Goal: Entertainment & Leisure: Browse casually

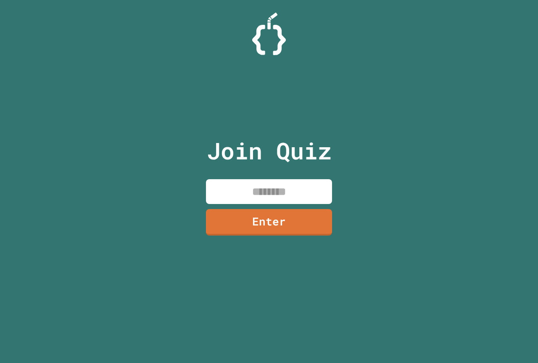
click at [274, 187] on input at bounding box center [269, 191] width 126 height 25
type input "********"
click at [275, 223] on link "Enter" at bounding box center [268, 222] width 127 height 28
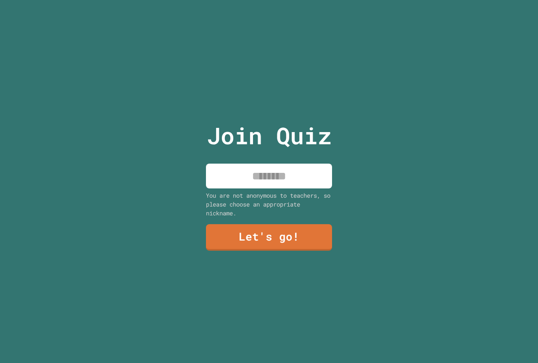
click at [271, 173] on input at bounding box center [269, 175] width 126 height 25
type input "******"
click at [230, 239] on link "Let's go!" at bounding box center [269, 237] width 128 height 28
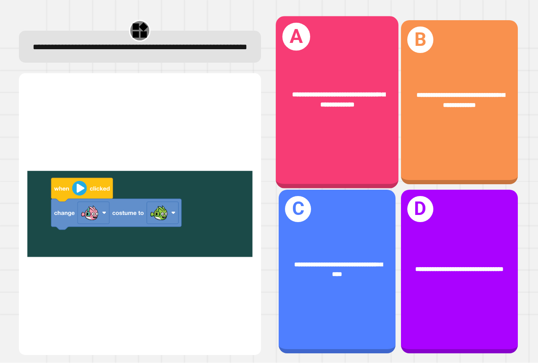
click at [310, 131] on div "**********" at bounding box center [337, 102] width 123 height 172
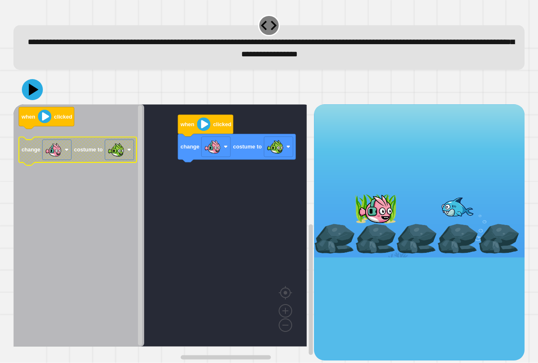
click at [123, 153] on image "Blockly Workspace" at bounding box center [116, 149] width 17 height 17
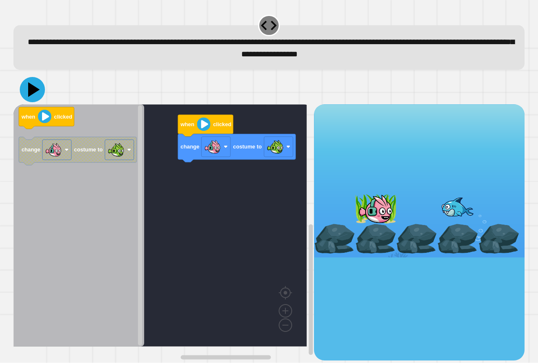
click at [36, 94] on icon at bounding box center [32, 89] width 25 height 25
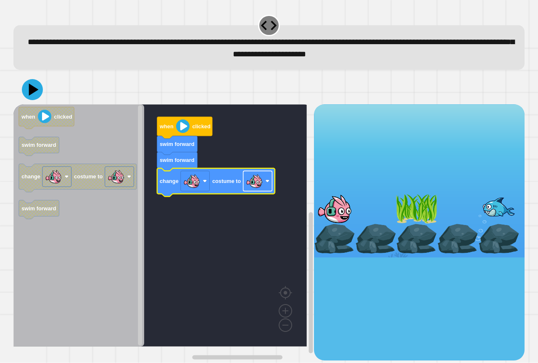
click at [249, 189] on image "Blockly Workspace" at bounding box center [254, 181] width 17 height 17
click at [28, 90] on icon at bounding box center [32, 89] width 25 height 25
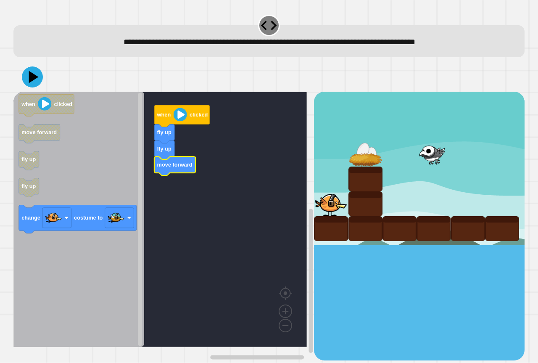
click at [166, 230] on div "when clicked fly up fly up move forward when clicked move forward fly up fly up…" at bounding box center [163, 226] width 300 height 268
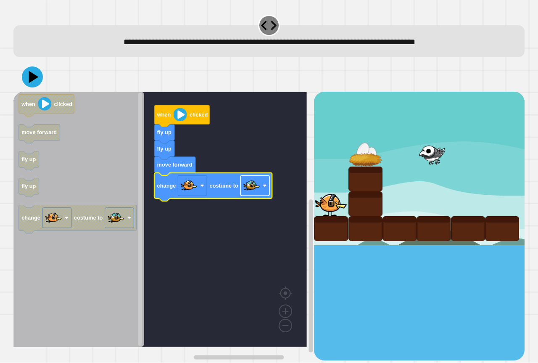
click at [258, 193] on image "Blockly Workspace" at bounding box center [251, 185] width 17 height 17
click at [40, 69] on icon at bounding box center [32, 77] width 25 height 25
click at [255, 191] on image "Blockly Workspace" at bounding box center [251, 185] width 17 height 17
click at [39, 79] on icon at bounding box center [32, 76] width 25 height 25
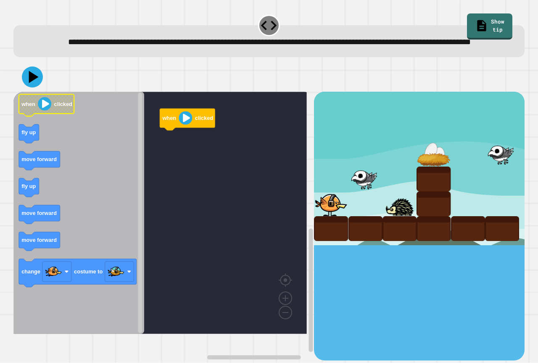
click at [45, 111] on image "Blockly Workspace" at bounding box center [44, 103] width 13 height 13
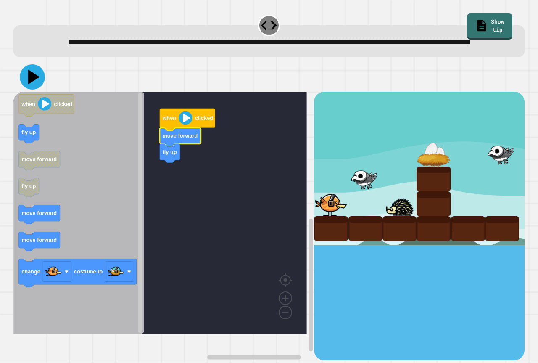
click at [24, 89] on icon at bounding box center [32, 76] width 25 height 25
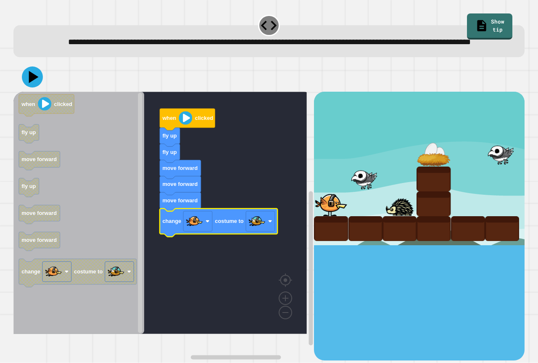
click at [258, 229] on image "Blockly Workspace" at bounding box center [256, 221] width 17 height 17
click at [255, 229] on image "Blockly Workspace" at bounding box center [256, 221] width 17 height 17
click at [32, 89] on icon at bounding box center [32, 76] width 25 height 25
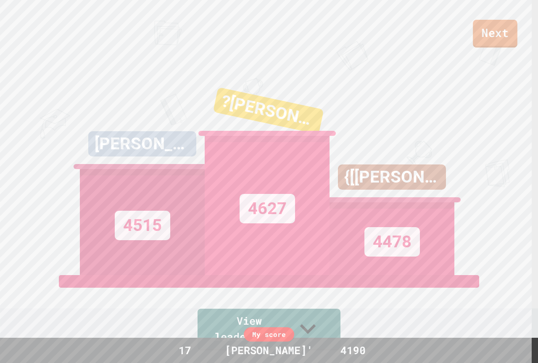
click at [481, 37] on link "Next" at bounding box center [495, 34] width 45 height 28
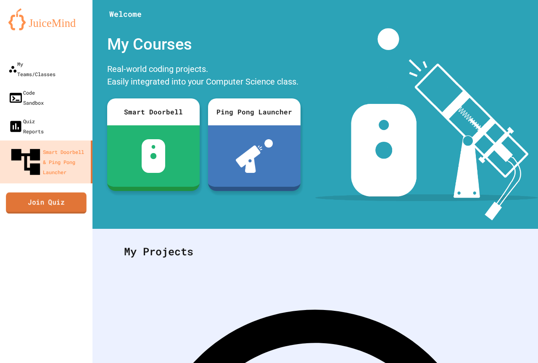
click at [53, 192] on link "Join Quiz" at bounding box center [46, 202] width 81 height 21
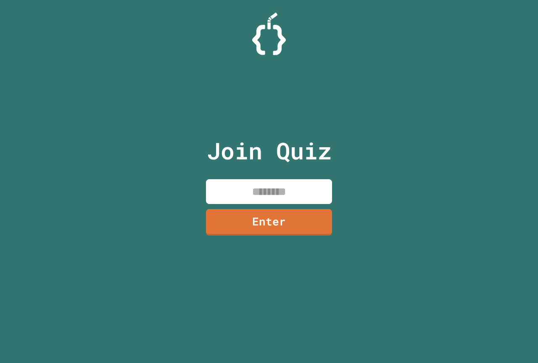
click at [321, 192] on input at bounding box center [269, 191] width 126 height 25
type input "********"
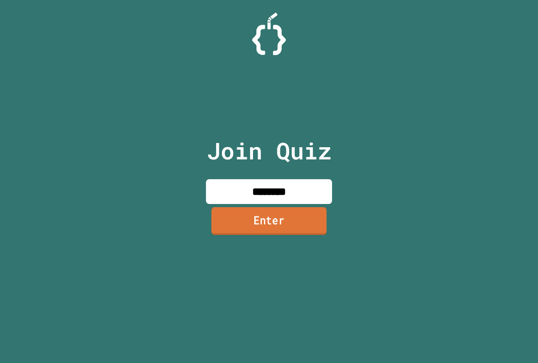
click at [301, 230] on link "Enter" at bounding box center [268, 221] width 115 height 28
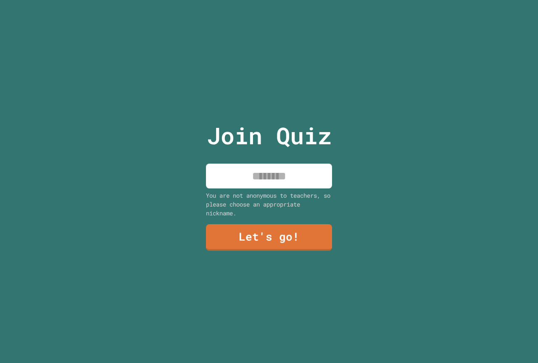
click at [229, 147] on p "Join Quiz" at bounding box center [269, 135] width 125 height 35
click at [229, 176] on input at bounding box center [269, 175] width 126 height 25
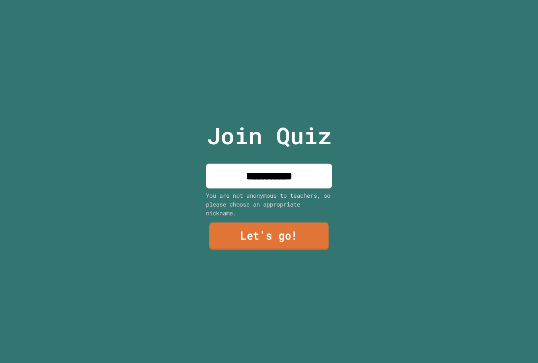
type input "**********"
click at [317, 235] on link "Let's go!" at bounding box center [268, 236] width 119 height 28
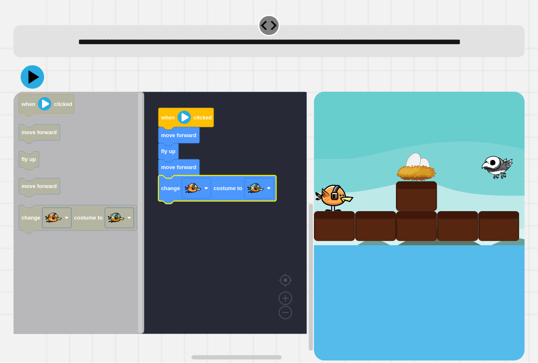
click at [36, 83] on icon at bounding box center [33, 78] width 24 height 24
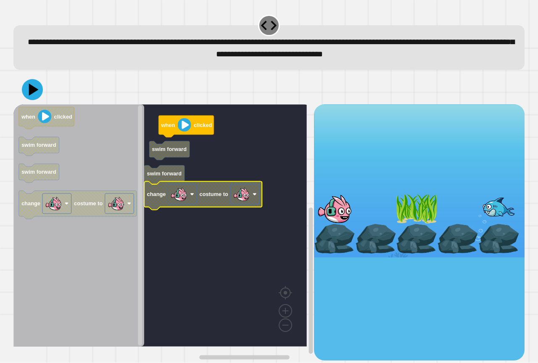
click at [184, 155] on g "when clicked swim forward swim forward change costume to" at bounding box center [165, 225] width 305 height 242
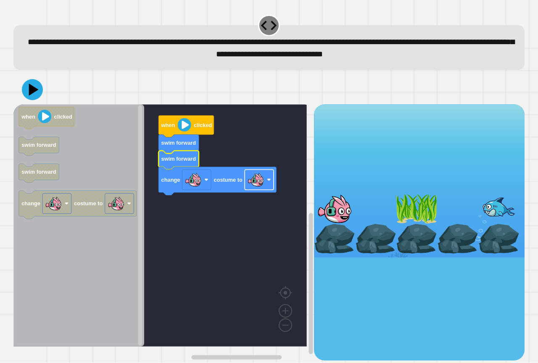
click at [268, 184] on rect "Blockly Workspace" at bounding box center [259, 180] width 29 height 20
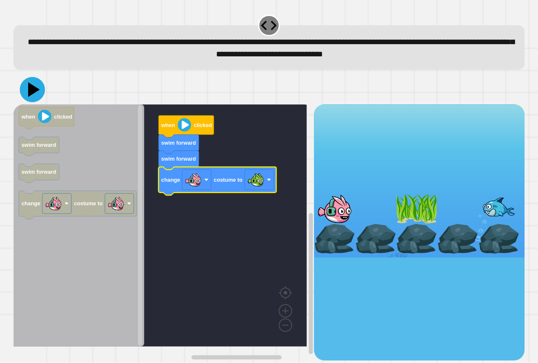
click at [36, 96] on icon at bounding box center [32, 89] width 25 height 25
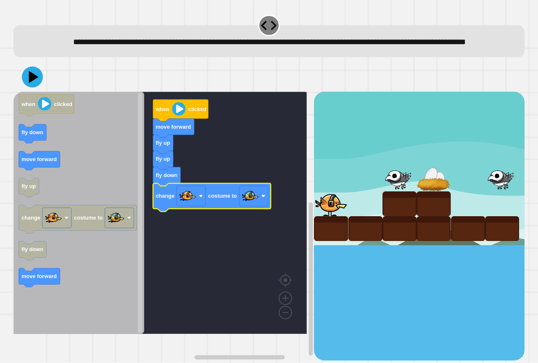
click at [35, 92] on div at bounding box center [268, 76] width 511 height 29
click at [35, 83] on icon at bounding box center [34, 77] width 10 height 13
click at [110, 168] on icon "Blockly Workspace" at bounding box center [78, 213] width 131 height 242
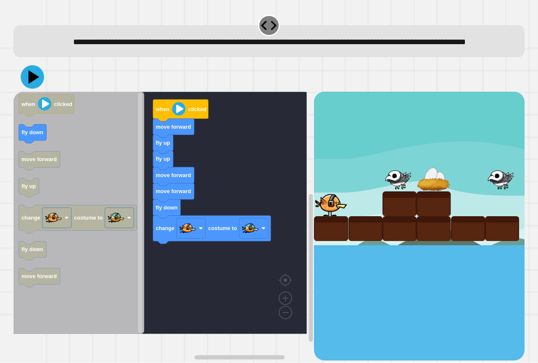
click at [32, 84] on icon at bounding box center [34, 77] width 11 height 14
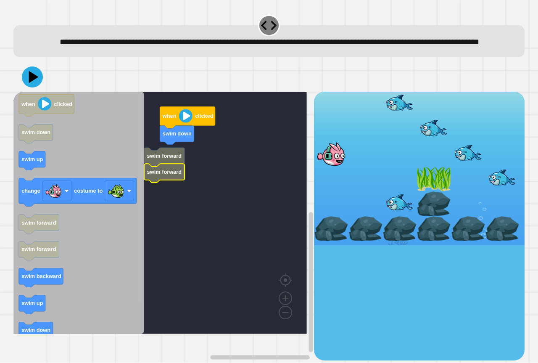
click at [138, 253] on rect "Blockly Workspace" at bounding box center [140, 213] width 6 height 240
click at [139, 217] on rect "Blockly Workspace" at bounding box center [140, 197] width 4 height 208
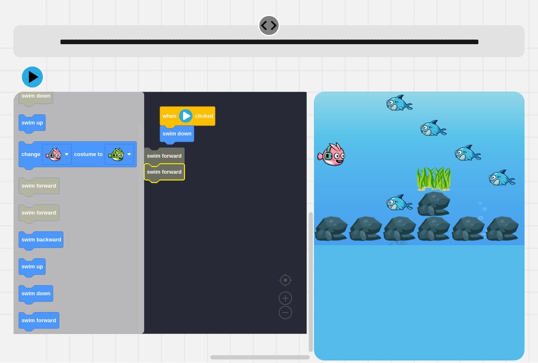
click at [129, 310] on div "when clicked swim down swim forward swim forward when clicked swim down swim up…" at bounding box center [163, 226] width 300 height 268
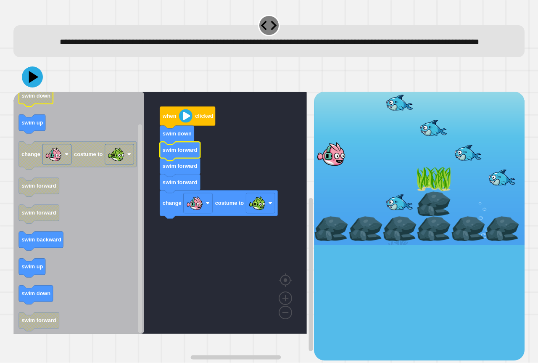
click at [34, 92] on div at bounding box center [268, 76] width 511 height 29
drag, startPoint x: 34, startPoint y: 101, endPoint x: 34, endPoint y: 82, distance: 18.5
click at [34, 92] on div at bounding box center [268, 76] width 511 height 29
click at [34, 82] on icon at bounding box center [32, 76] width 25 height 25
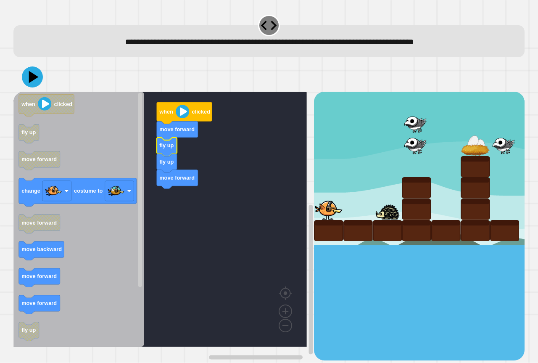
click at [185, 139] on rect "Blockly Workspace" at bounding box center [159, 219] width 293 height 255
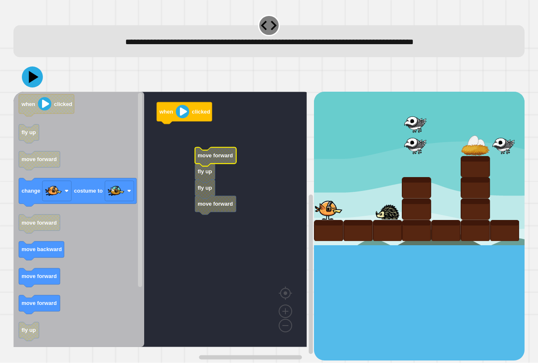
click at [189, 209] on rect "Blockly Workspace" at bounding box center [159, 219] width 293 height 255
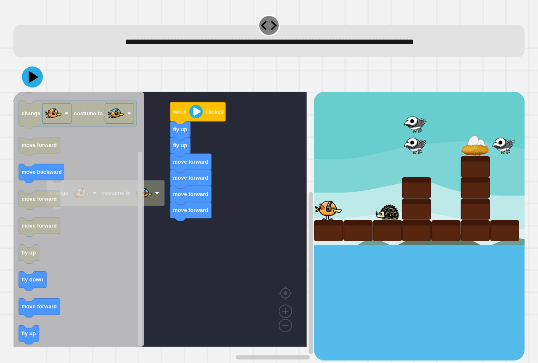
click at [60, 315] on icon "when clicked fly up move forward change costume to move forward move backward m…" at bounding box center [78, 219] width 131 height 255
click at [29, 339] on icon "when clicked fly up move forward change costume to move forward move backward m…" at bounding box center [78, 219] width 131 height 255
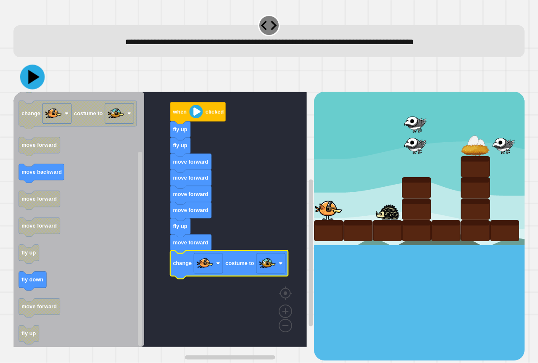
click at [31, 79] on icon at bounding box center [33, 77] width 11 height 14
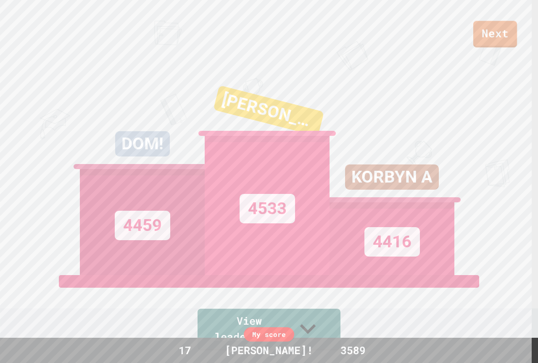
click at [483, 34] on link "Next" at bounding box center [495, 34] width 44 height 26
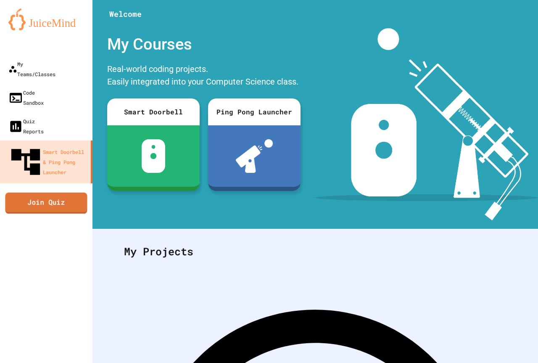
click at [59, 192] on link "Join Quiz" at bounding box center [46, 202] width 82 height 21
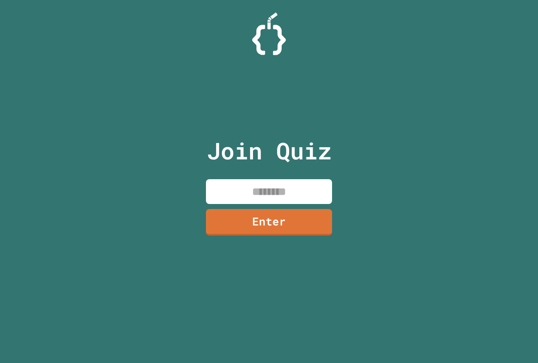
drag, startPoint x: 262, startPoint y: 197, endPoint x: 254, endPoint y: 196, distance: 8.6
click at [258, 197] on input at bounding box center [269, 191] width 126 height 25
drag, startPoint x: 239, startPoint y: 196, endPoint x: 278, endPoint y: 195, distance: 38.7
click at [281, 195] on input at bounding box center [269, 191] width 126 height 25
drag, startPoint x: 251, startPoint y: 192, endPoint x: 284, endPoint y: 192, distance: 32.8
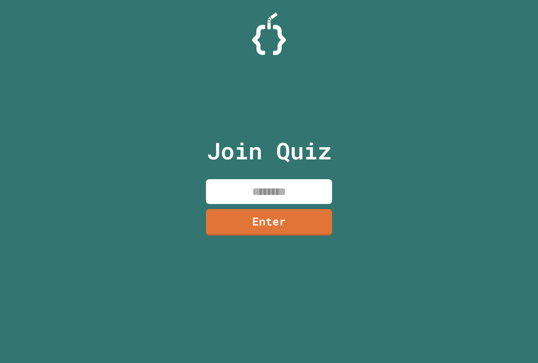
click at [284, 192] on input at bounding box center [269, 191] width 126 height 25
paste input "********"
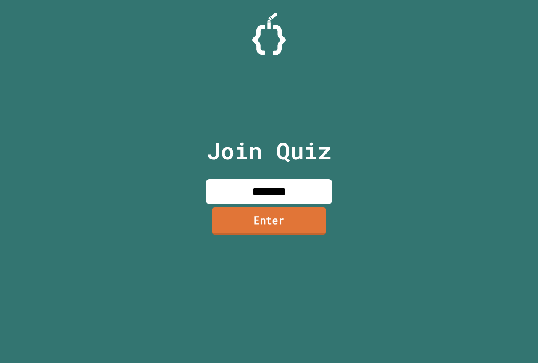
type input "********"
click at [317, 221] on link "Enter" at bounding box center [269, 221] width 114 height 28
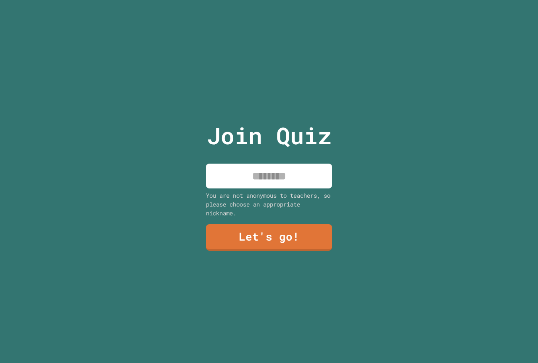
click at [287, 178] on input at bounding box center [269, 175] width 126 height 25
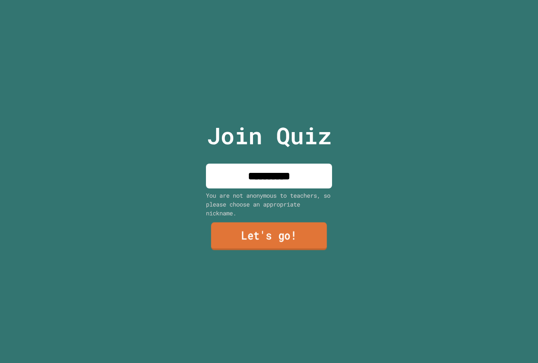
type input "**********"
click at [298, 224] on link "Let's go!" at bounding box center [269, 237] width 126 height 28
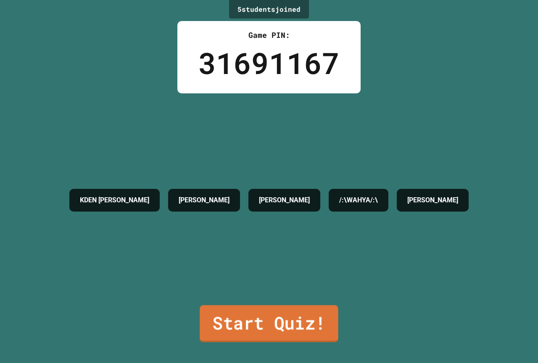
click at [268, 314] on link "Start Quiz!" at bounding box center [269, 323] width 138 height 37
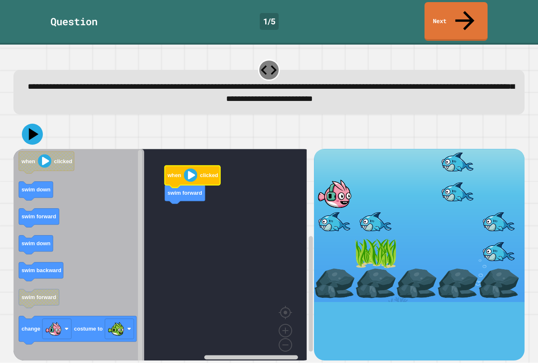
click at [194, 168] on image "Blockly Workspace" at bounding box center [190, 174] width 13 height 13
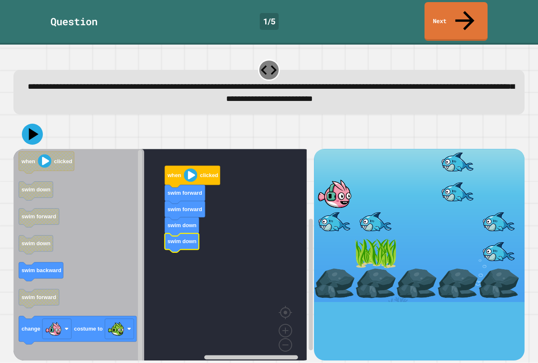
click at [172, 258] on div "when clicked swim forward swim forward swim down swim down when clicked swim do…" at bounding box center [163, 254] width 300 height 211
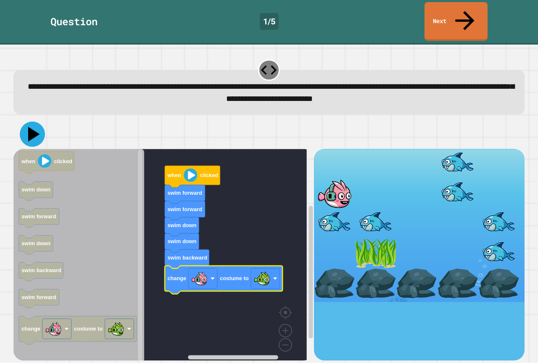
click at [35, 127] on icon at bounding box center [34, 134] width 12 height 15
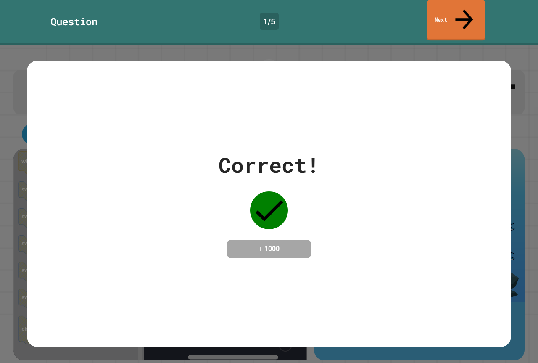
click at [461, 6] on icon at bounding box center [464, 19] width 26 height 30
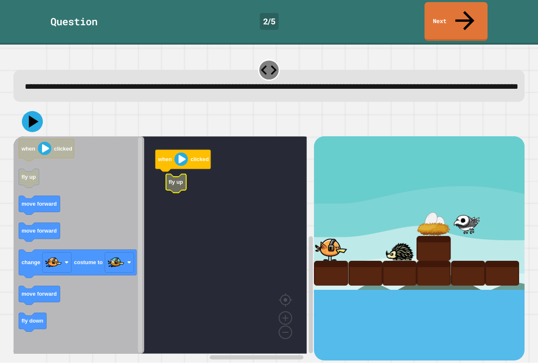
click at [64, 194] on icon "Blockly Workspace" at bounding box center [78, 244] width 131 height 217
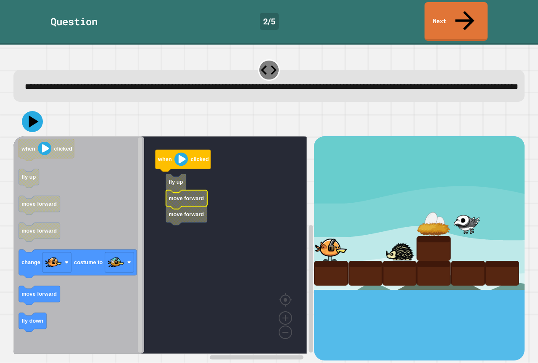
click at [175, 195] on text "move forward" at bounding box center [185, 198] width 35 height 6
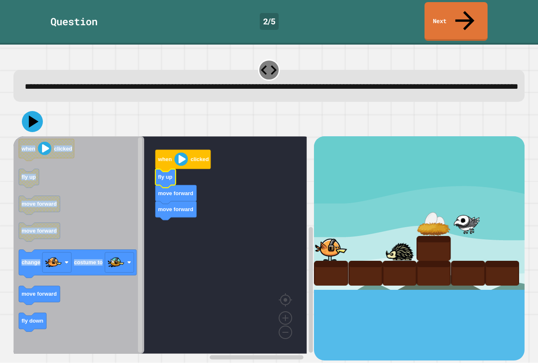
drag, startPoint x: 10, startPoint y: 303, endPoint x: 25, endPoint y: 298, distance: 16.1
click at [25, 298] on div "**********" at bounding box center [269, 204] width 538 height 318
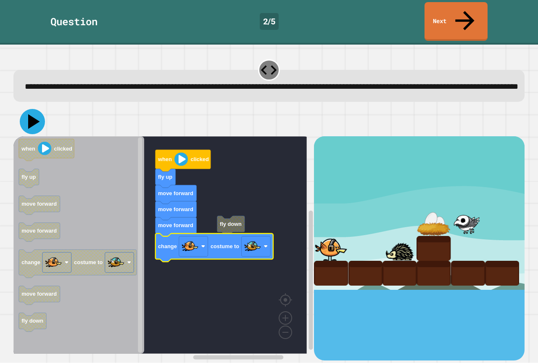
click at [37, 116] on icon at bounding box center [34, 121] width 12 height 15
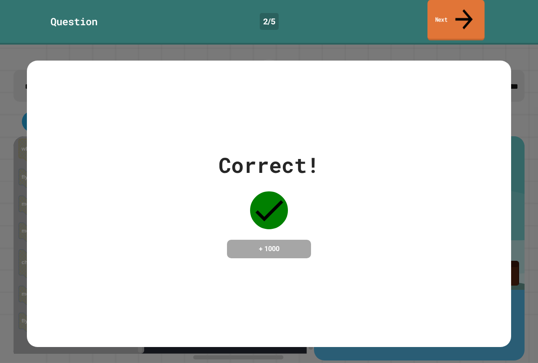
click at [446, 3] on link "Next" at bounding box center [455, 20] width 57 height 41
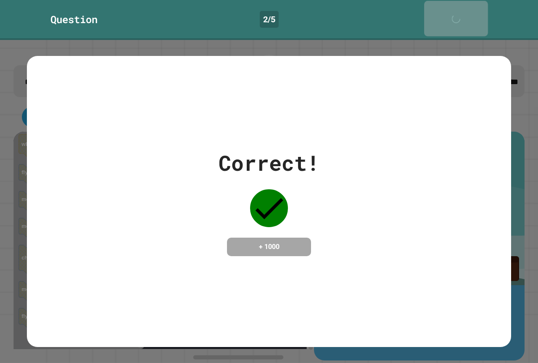
click at [447, 2] on div "Question 2 / 5 Next" at bounding box center [269, 20] width 538 height 40
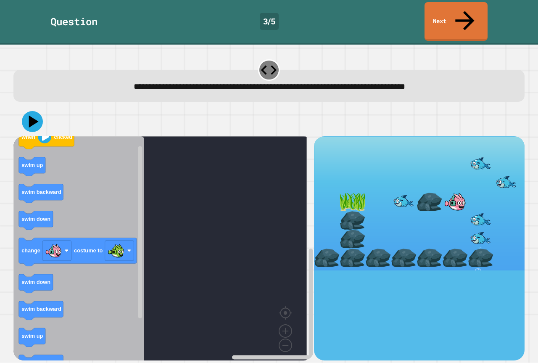
click at [37, 162] on text "swim up" at bounding box center [31, 165] width 21 height 6
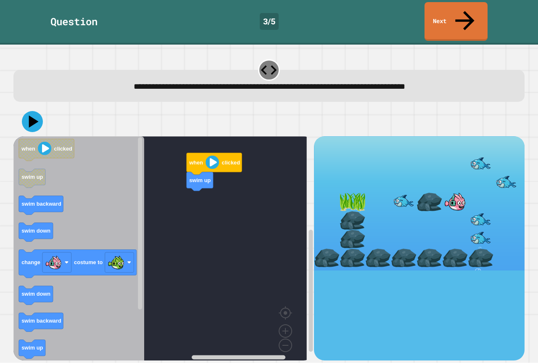
click at [124, 180] on icon "Blockly Workspace" at bounding box center [78, 251] width 131 height 230
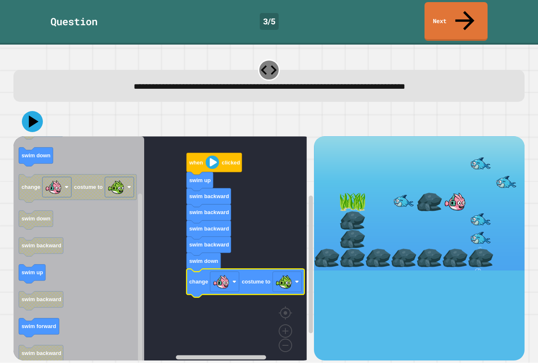
click at [49, 107] on div at bounding box center [268, 121] width 511 height 29
click at [39, 110] on icon at bounding box center [32, 121] width 23 height 23
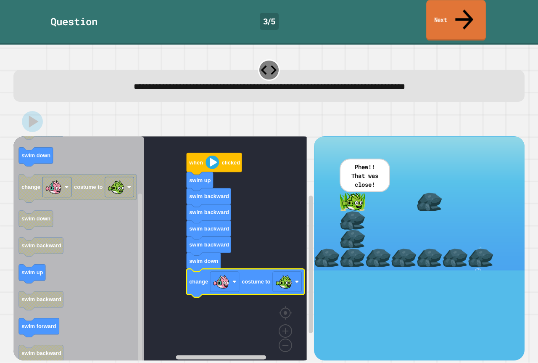
click at [456, 19] on link "Next" at bounding box center [456, 20] width 60 height 40
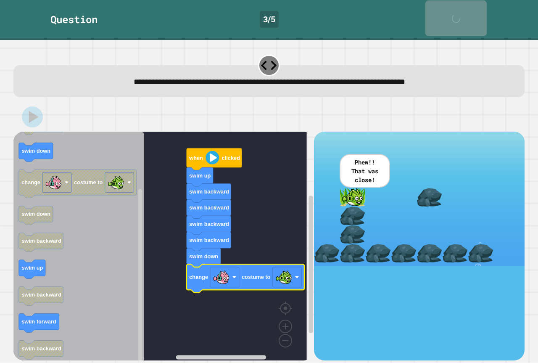
click at [456, 19] on link "Next" at bounding box center [455, 18] width 61 height 36
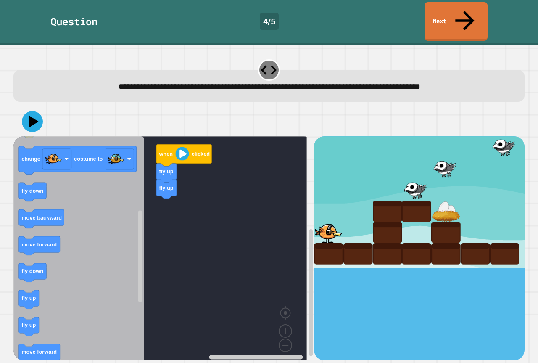
click at [52, 293] on icon "Blockly Workspace" at bounding box center [78, 251] width 131 height 230
click at [16, 276] on icon "Blockly Workspace" at bounding box center [78, 251] width 131 height 230
click at [45, 276] on icon "Blockly Workspace" at bounding box center [78, 251] width 131 height 230
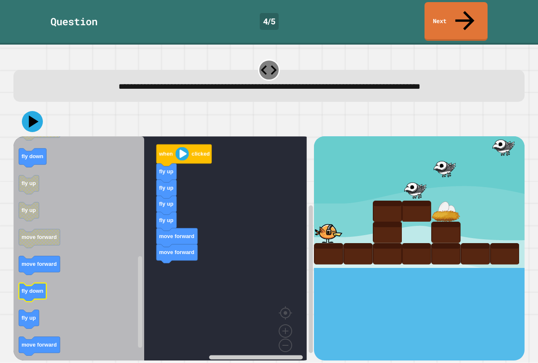
click at [114, 245] on icon "when clicked fly down fly up move forward move backward move forward fly up cha…" at bounding box center [78, 251] width 131 height 230
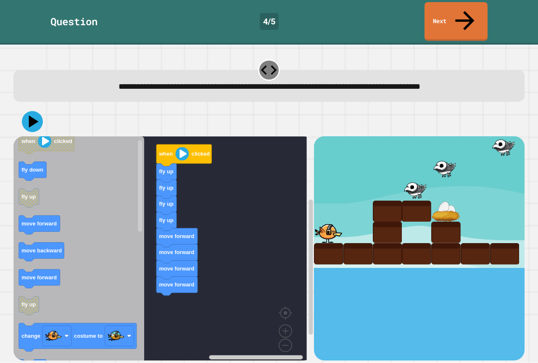
click at [127, 255] on icon "when clicked fly down fly up move forward move backward move forward fly up cha…" at bounding box center [78, 251] width 131 height 230
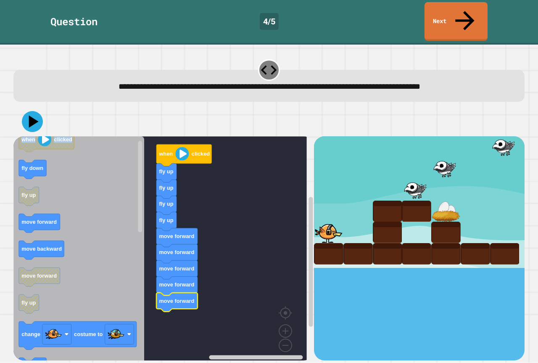
drag, startPoint x: 11, startPoint y: 150, endPoint x: 21, endPoint y: 154, distance: 10.5
click at [21, 154] on div "when clicked fly up fly up fly up fly up move forward move forward move forward…" at bounding box center [269, 233] width 516 height 258
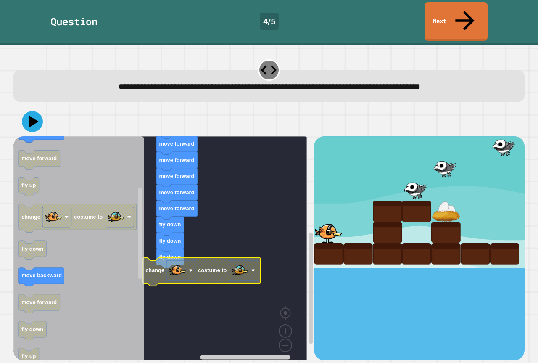
click at [38, 274] on icon "Blockly Workspace" at bounding box center [78, 251] width 131 height 230
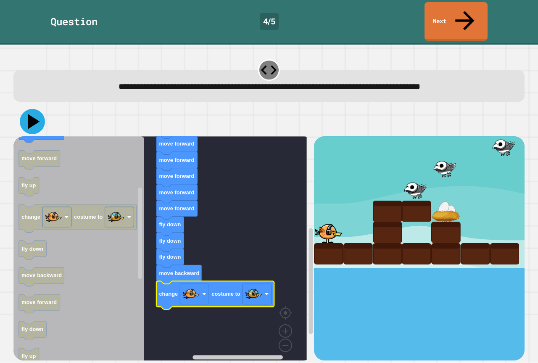
click at [28, 109] on icon at bounding box center [32, 121] width 25 height 25
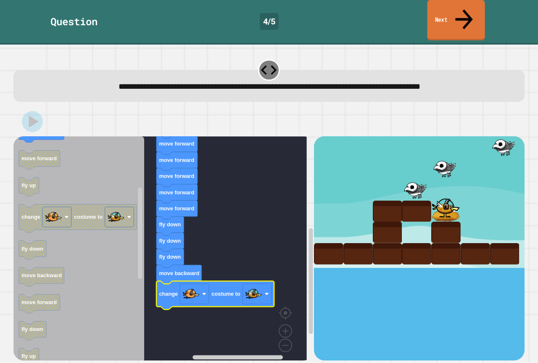
click at [429, 13] on link "Next" at bounding box center [456, 20] width 58 height 41
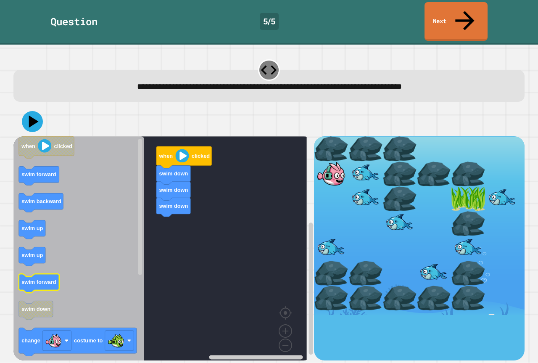
click at [58, 257] on icon "Blockly Workspace" at bounding box center [78, 251] width 131 height 230
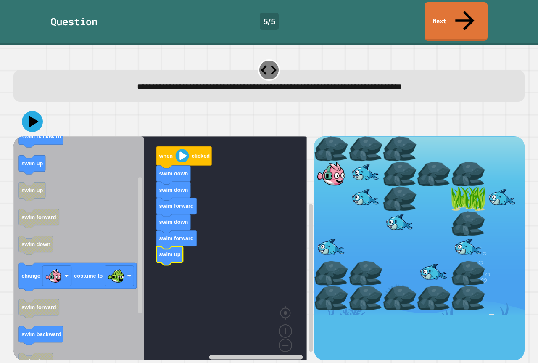
click at [156, 246] on g "swim up" at bounding box center [169, 255] width 26 height 19
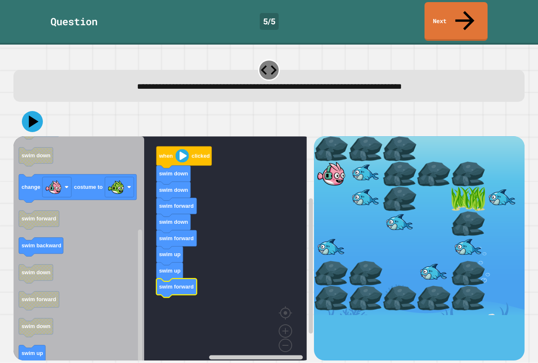
click at [72, 147] on icon "Blockly Workspace" at bounding box center [78, 251] width 131 height 230
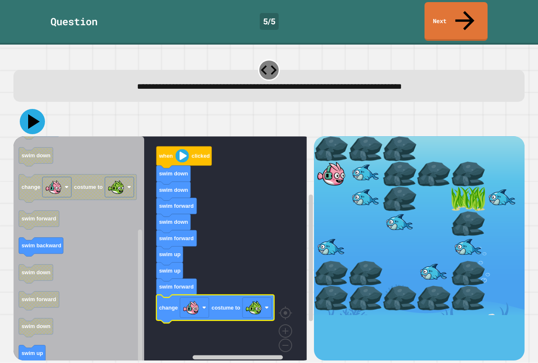
click at [32, 109] on icon at bounding box center [32, 121] width 25 height 25
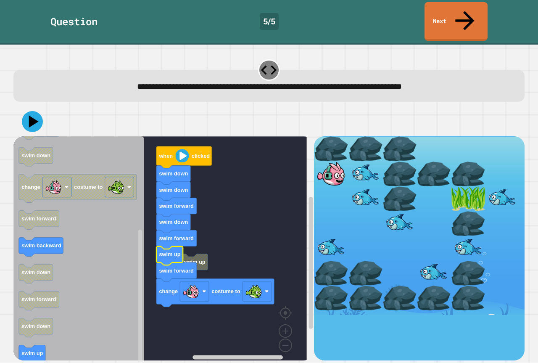
click at [32, 107] on div at bounding box center [268, 121] width 511 height 29
click at [30, 109] on icon at bounding box center [32, 121] width 25 height 25
click at [33, 109] on icon at bounding box center [32, 121] width 25 height 25
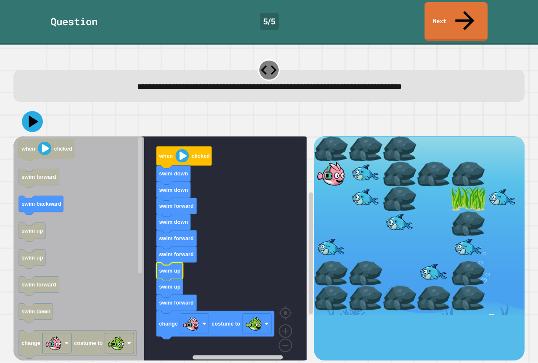
click at [14, 107] on div at bounding box center [268, 121] width 511 height 29
click at [26, 107] on div at bounding box center [268, 121] width 511 height 29
click at [27, 109] on icon at bounding box center [32, 121] width 25 height 25
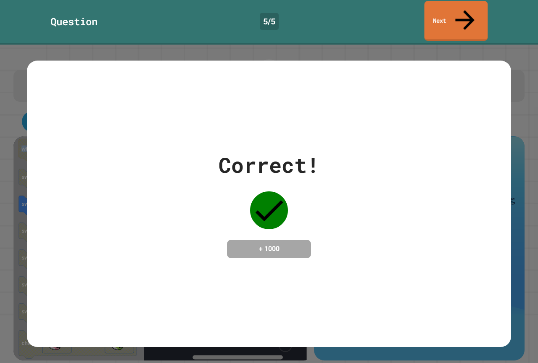
click at [468, 11] on icon at bounding box center [464, 19] width 29 height 29
